Goal: Task Accomplishment & Management: Use online tool/utility

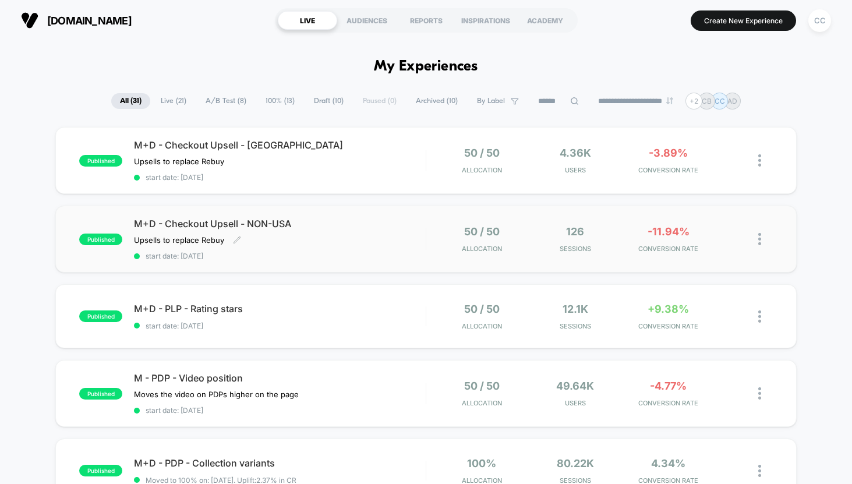
click at [397, 236] on div "M+D - Checkout Upsell - NON-USA Upsells to replace Rebuy Click to edit experien…" at bounding box center [280, 239] width 292 height 43
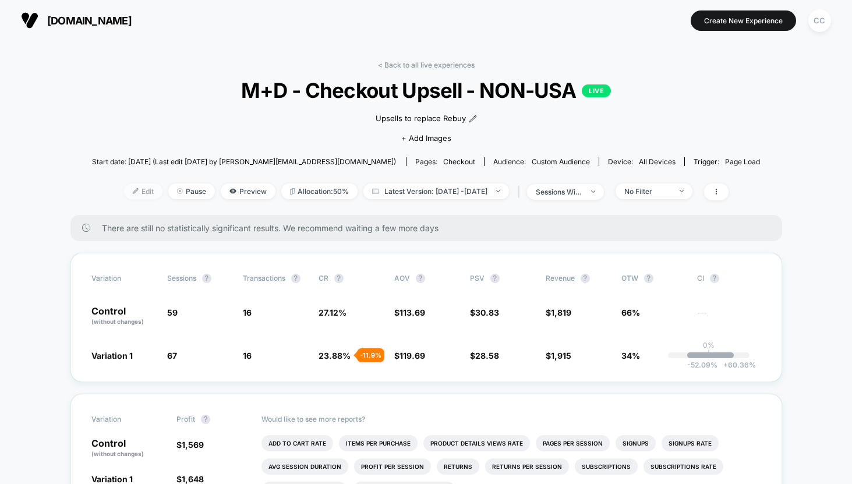
click at [126, 189] on span "Edit" at bounding box center [143, 191] width 38 height 16
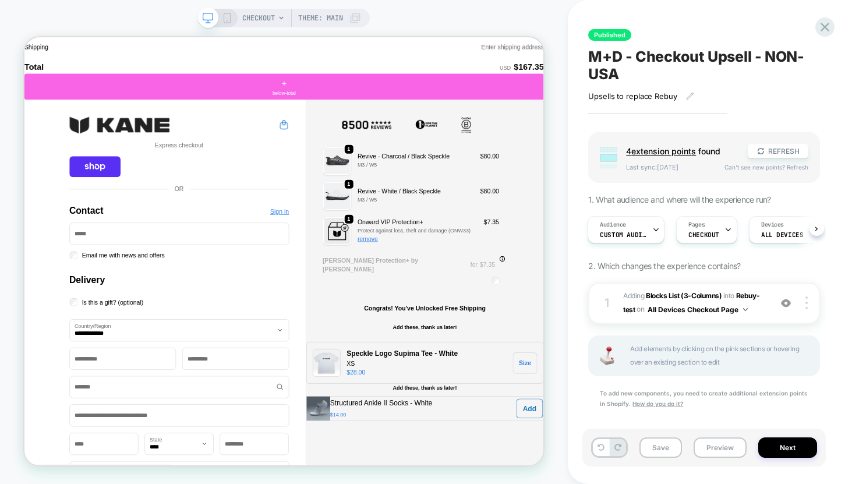
scroll to position [84, 0]
click at [582, 393] on h3 "Congrats! You've Unlocked Free Shipping" at bounding box center [559, 398] width 162 height 10
click at [617, 418] on div "Congrats! You've Unlocked Free Shipping Add these, thank us later!" at bounding box center [558, 415] width 317 height 55
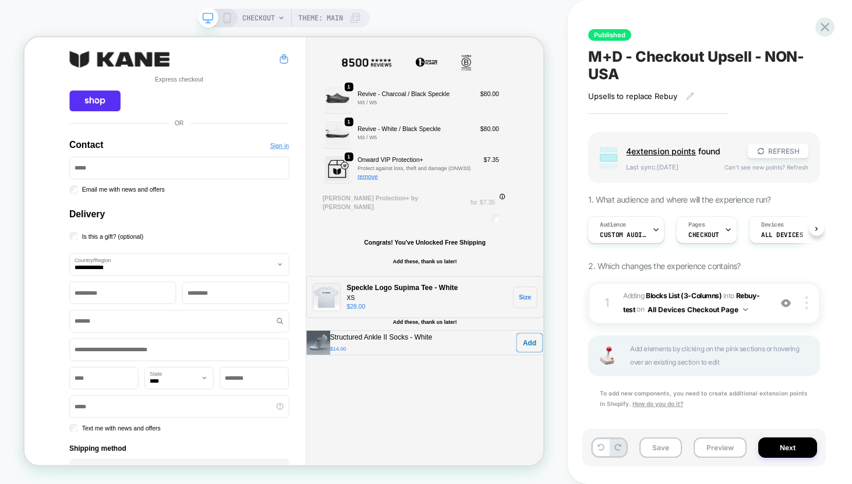
scroll to position [179, 0]
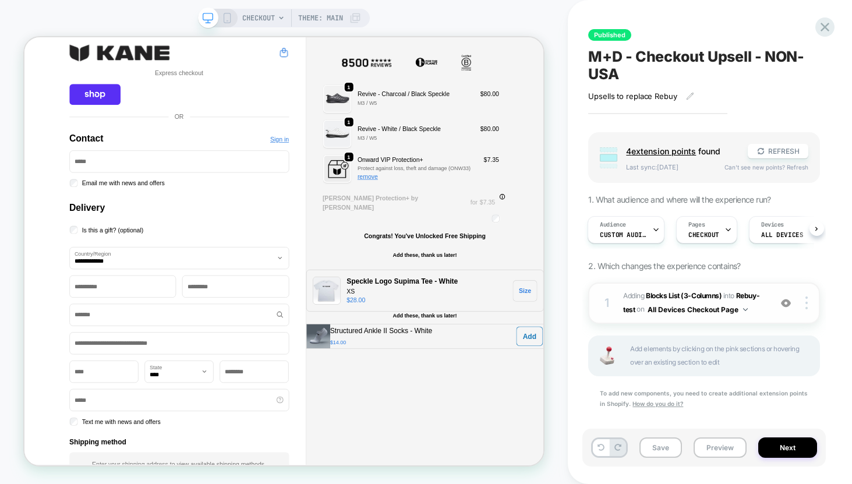
click at [765, 312] on div "1 #_loomi_addon_1754361564209_dup1754362953 Adding Blocks List (3-Columns) INTO…" at bounding box center [704, 302] width 232 height 41
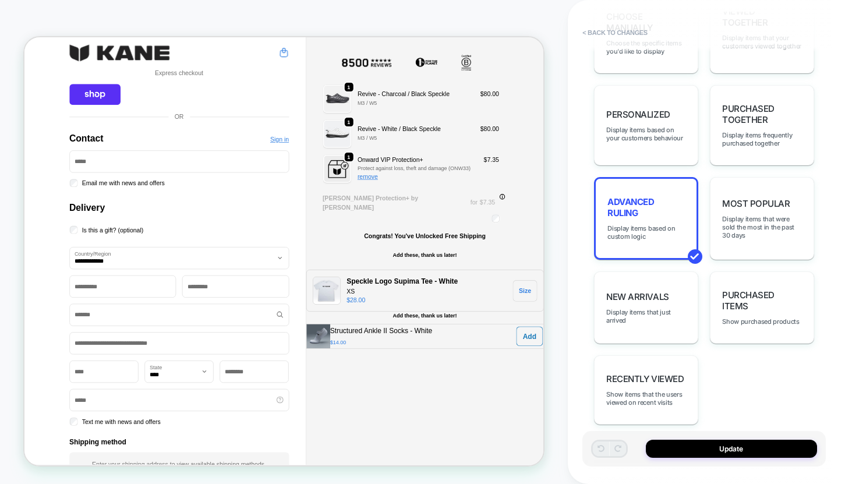
scroll to position [0, 0]
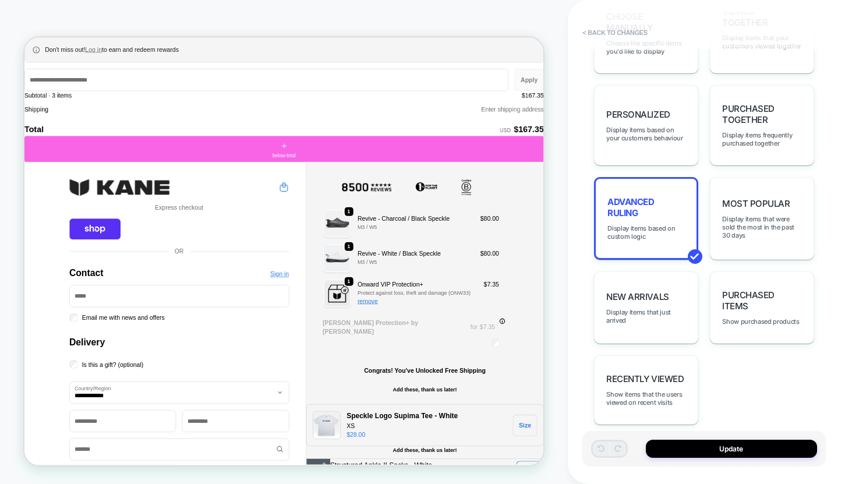
type textarea "*"
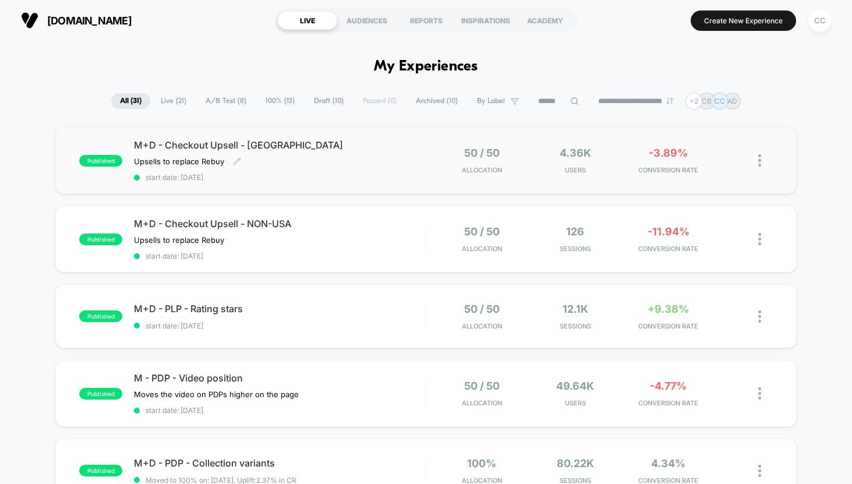
click at [386, 164] on div "M+D - Checkout Upsell - USA Upsells to replace Rebuy Click to edit experience d…" at bounding box center [280, 160] width 292 height 43
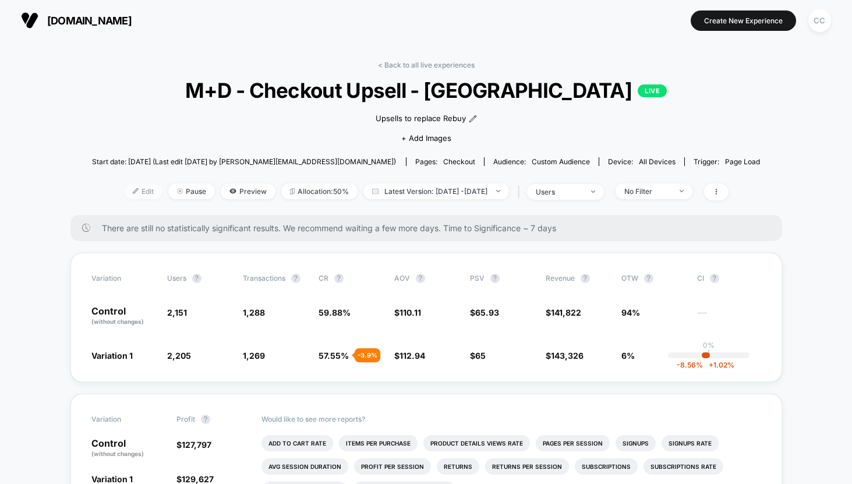
click at [124, 190] on span "Edit" at bounding box center [143, 191] width 38 height 16
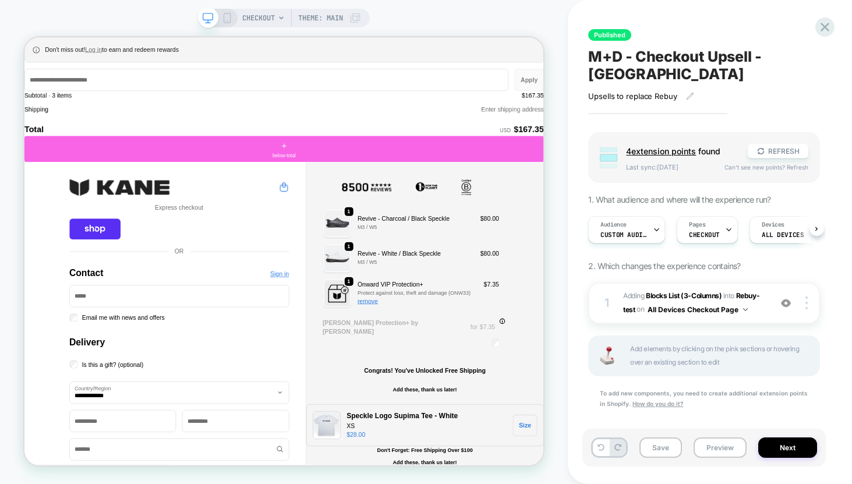
scroll to position [0, 1]
click at [765, 291] on div "1 #_loomi_addon_1754361564209 Adding Blocks List (3-Columns) INTO Rebuy-test Re…" at bounding box center [704, 302] width 232 height 41
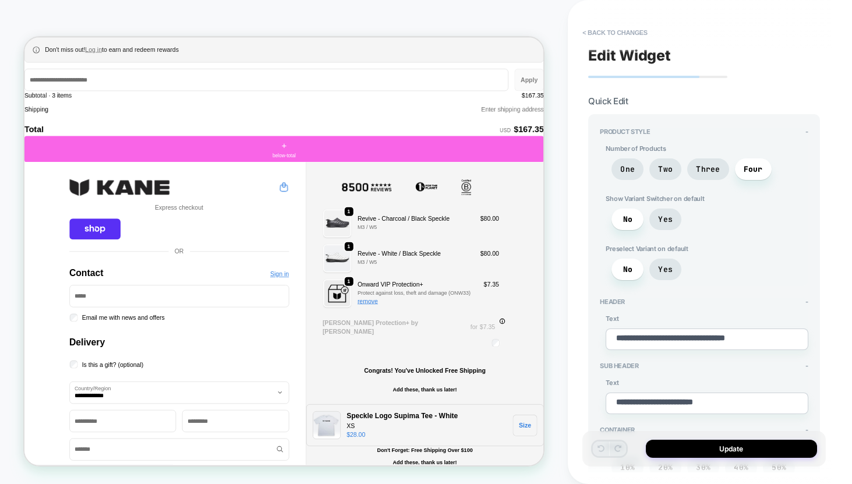
type textarea "*"
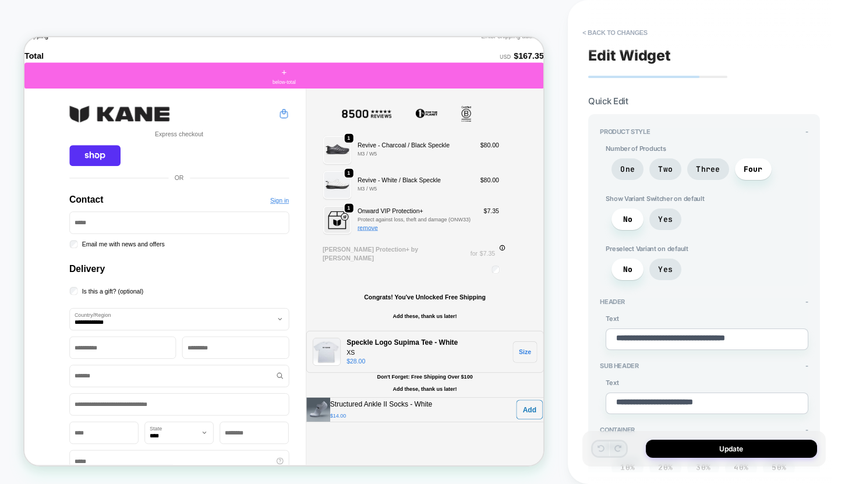
scroll to position [113, 0]
